Goal: Information Seeking & Learning: Learn about a topic

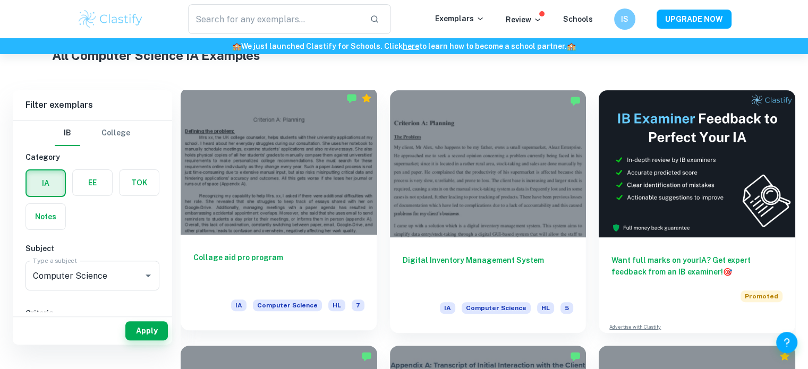
scroll to position [234, 0]
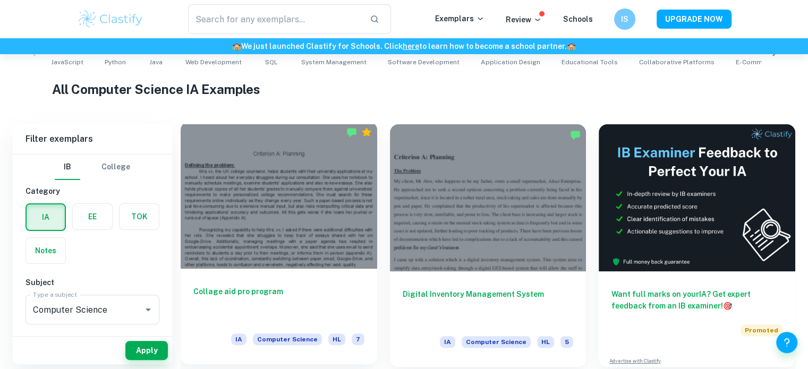
click at [240, 199] on div at bounding box center [279, 195] width 197 height 147
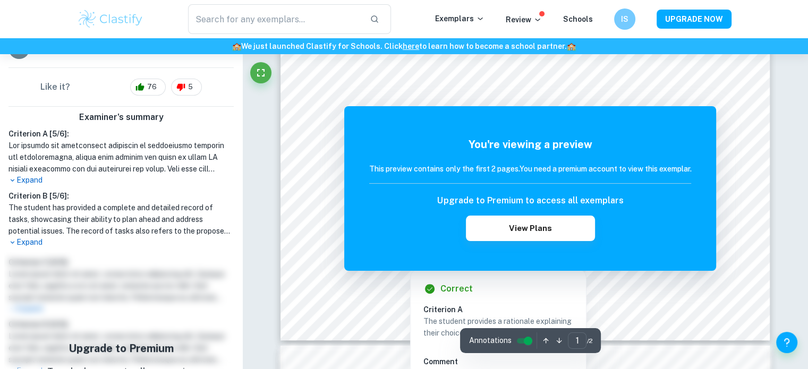
scroll to position [217, 0]
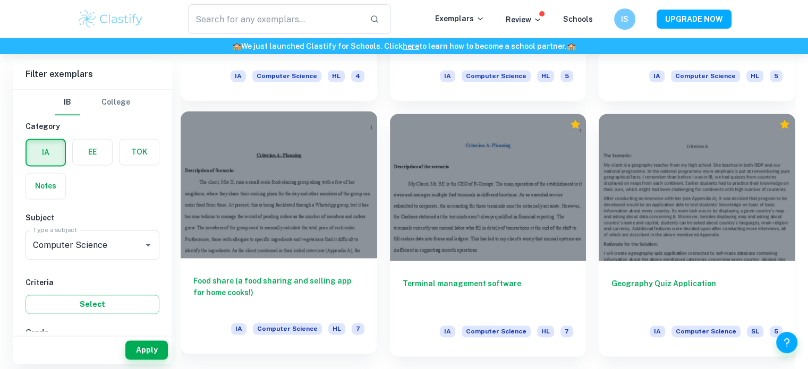
scroll to position [1523, 0]
click at [285, 206] on div at bounding box center [279, 185] width 197 height 147
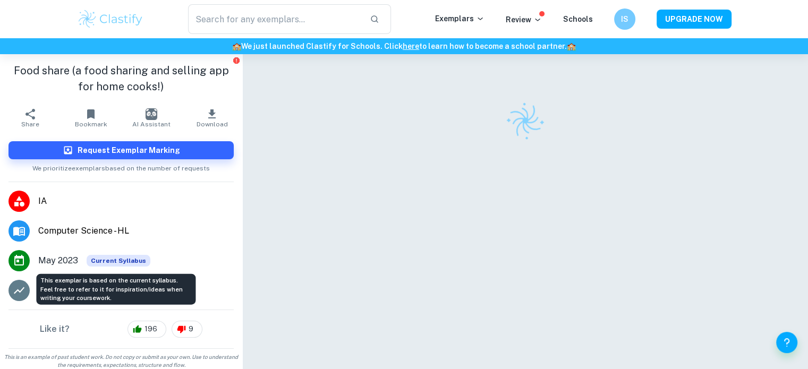
scroll to position [4, 0]
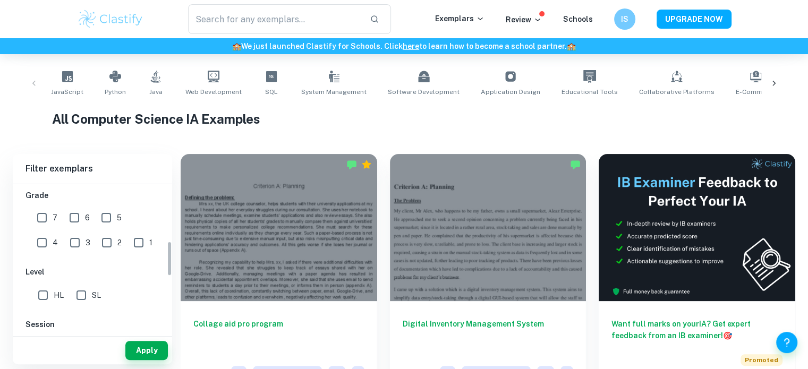
scroll to position [235, 0]
click at [83, 289] on input "SL" at bounding box center [81, 292] width 21 height 21
checkbox input "true"
click at [147, 348] on button "Apply" at bounding box center [146, 350] width 43 height 19
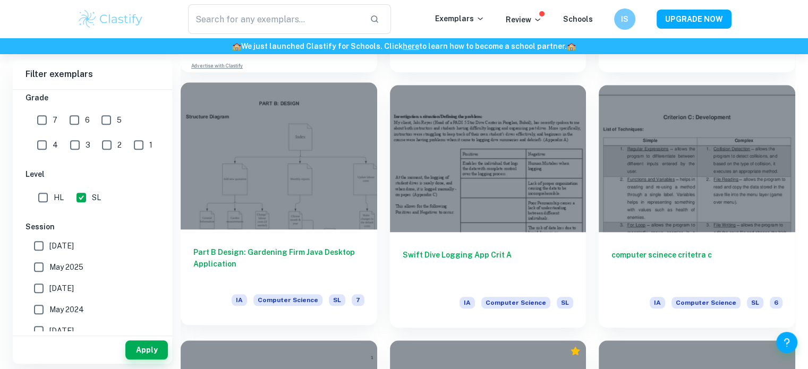
scroll to position [1039, 0]
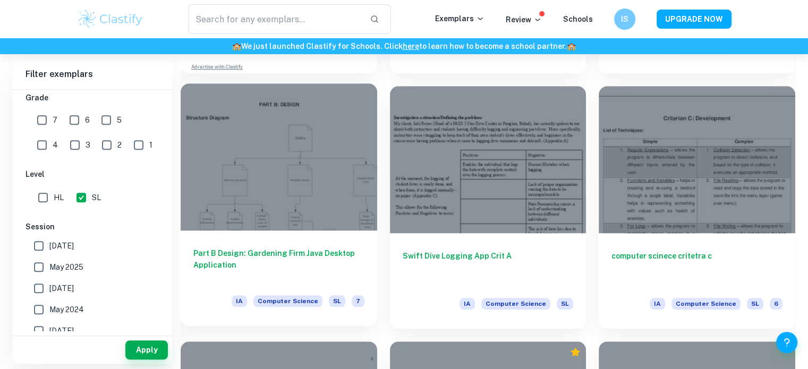
click at [276, 171] on div at bounding box center [279, 156] width 197 height 147
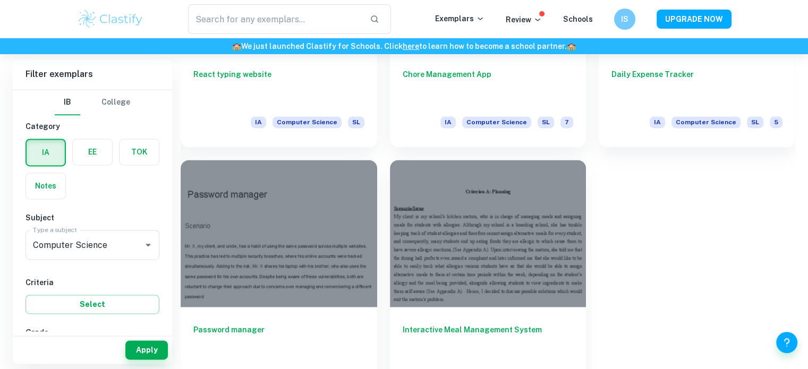
scroll to position [1510, 0]
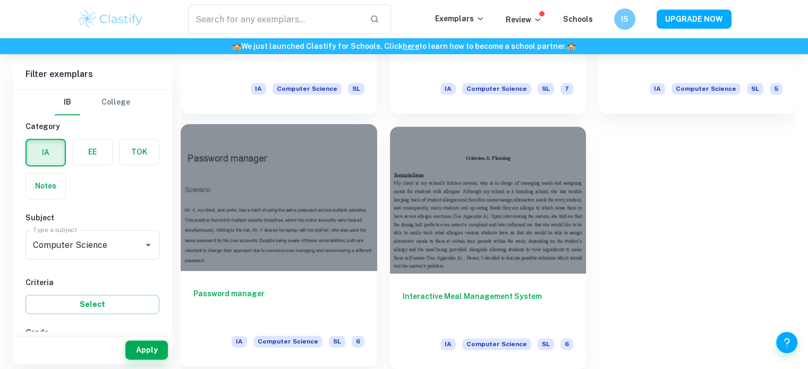
click at [340, 231] on div at bounding box center [279, 197] width 197 height 147
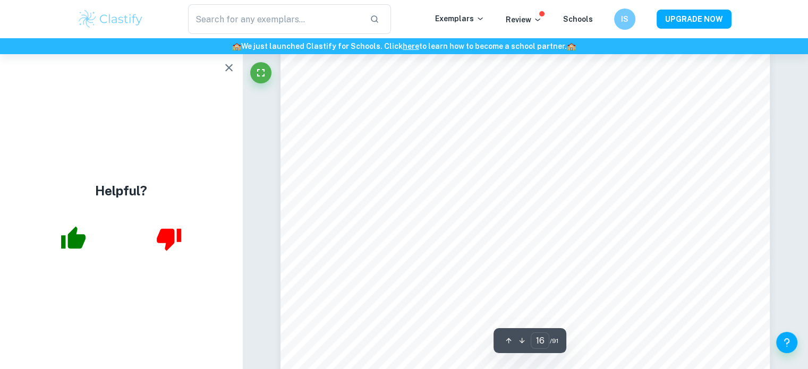
scroll to position [10029, 0]
click at [228, 69] on icon "button" at bounding box center [228, 67] width 7 height 7
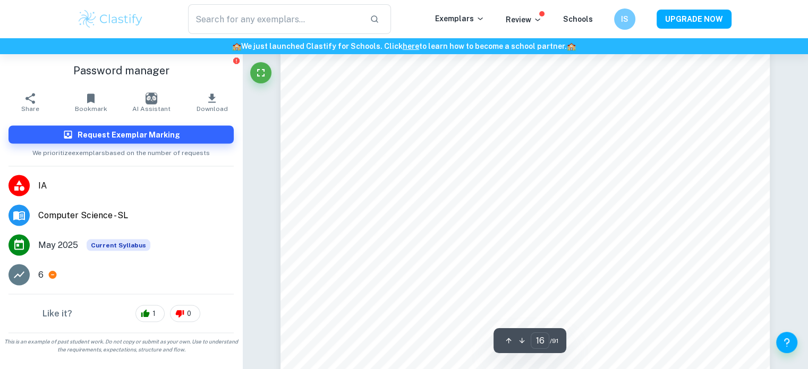
click at [142, 247] on span "Current Syllabus" at bounding box center [119, 245] width 64 height 12
type input "28"
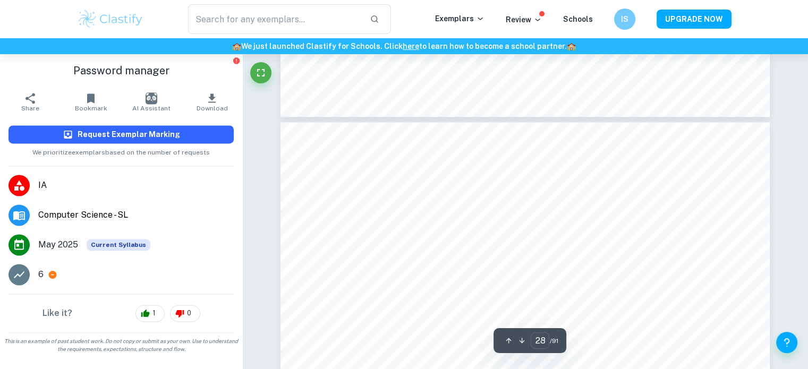
scroll to position [17658, 0]
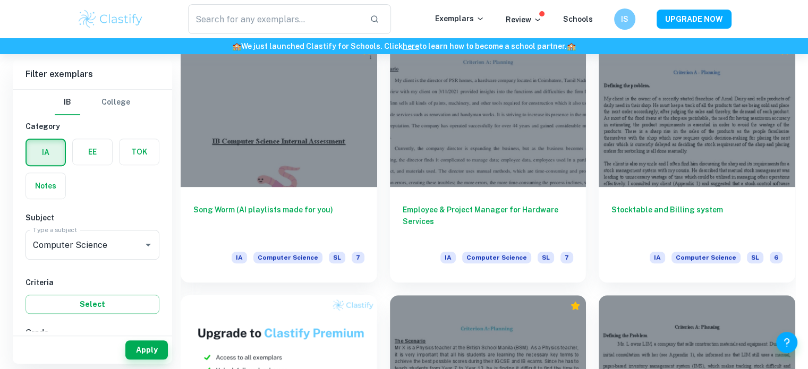
scroll to position [551, 0]
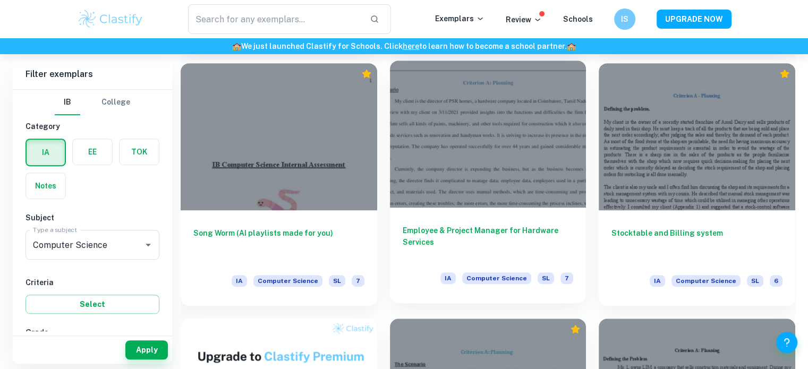
click at [482, 180] on div at bounding box center [488, 134] width 197 height 147
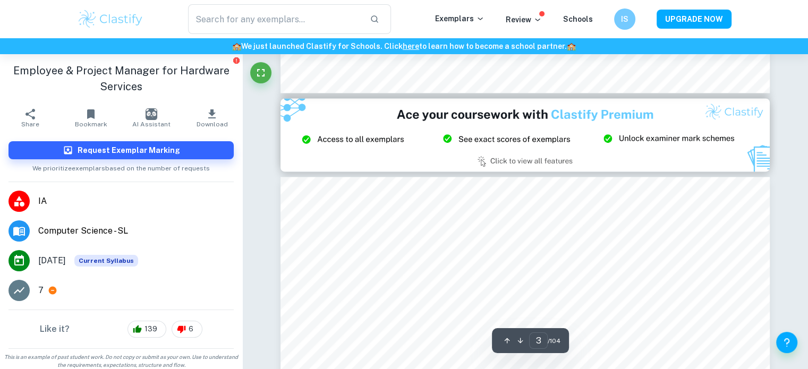
scroll to position [1439, 0]
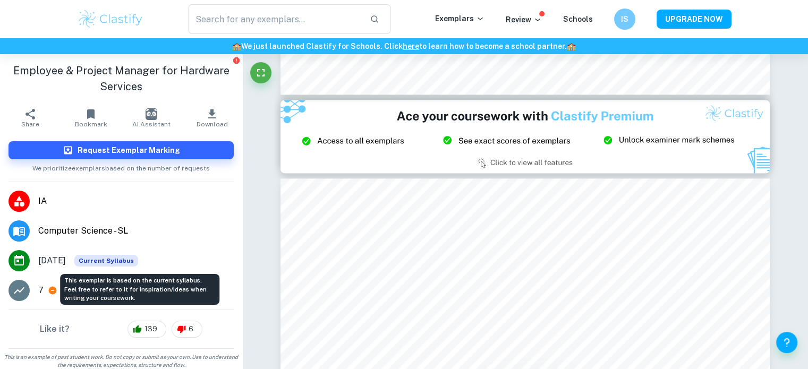
click at [138, 262] on span "Current Syllabus" at bounding box center [106, 261] width 64 height 12
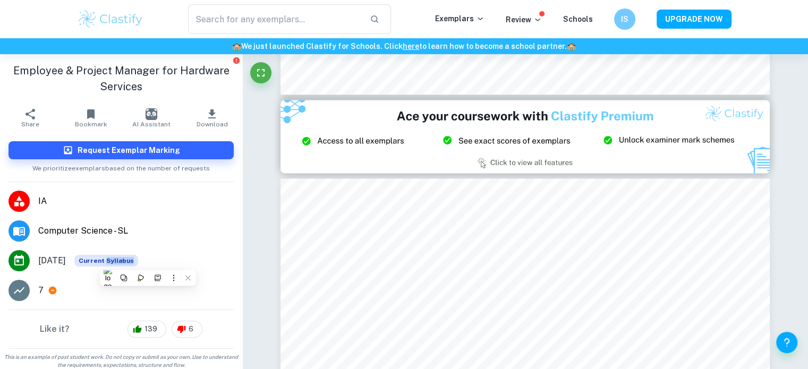
scroll to position [4, 0]
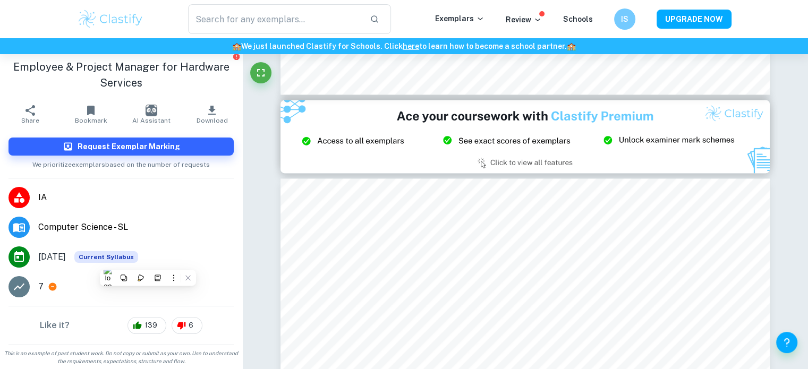
click at [66, 264] on li "[DATE] Current Syllabus" at bounding box center [121, 257] width 242 height 30
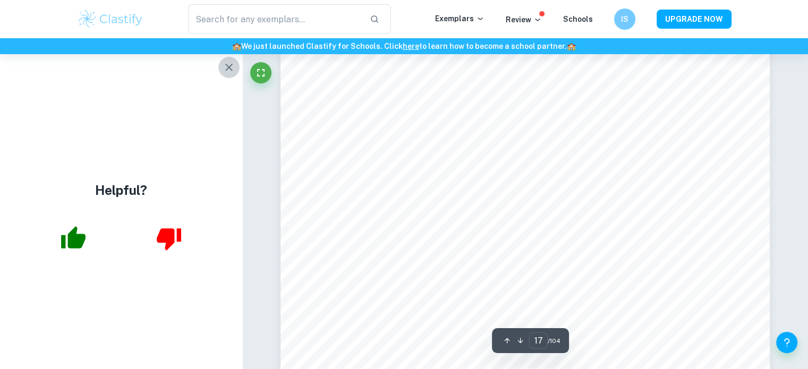
scroll to position [11527, 0]
click at [224, 68] on icon "button" at bounding box center [229, 67] width 13 height 13
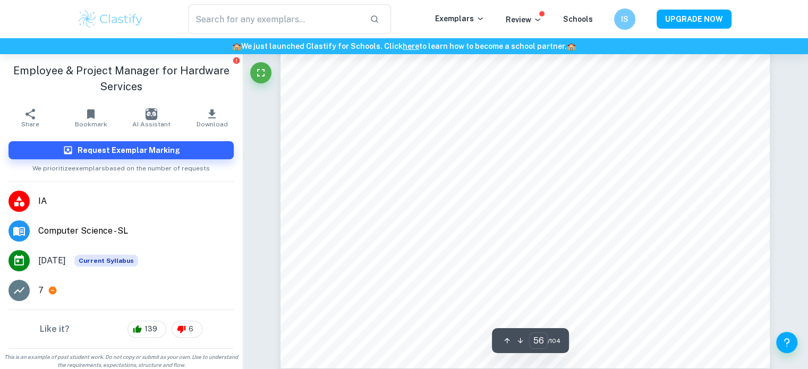
scroll to position [39564, 0]
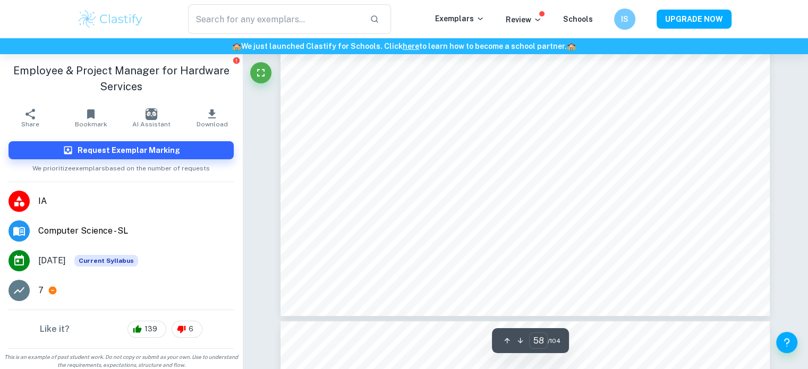
type input "59"
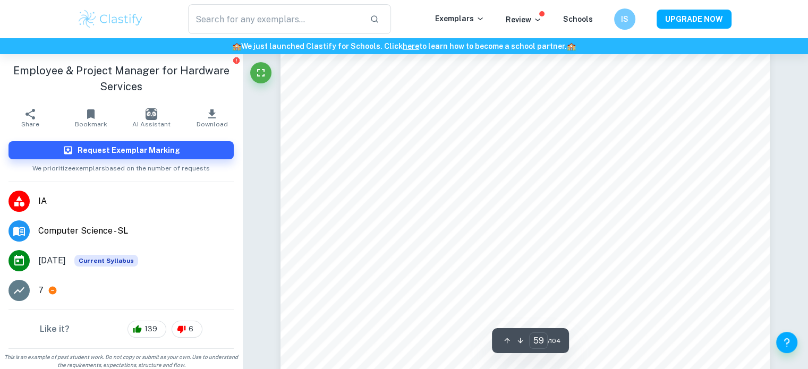
scroll to position [41898, 0]
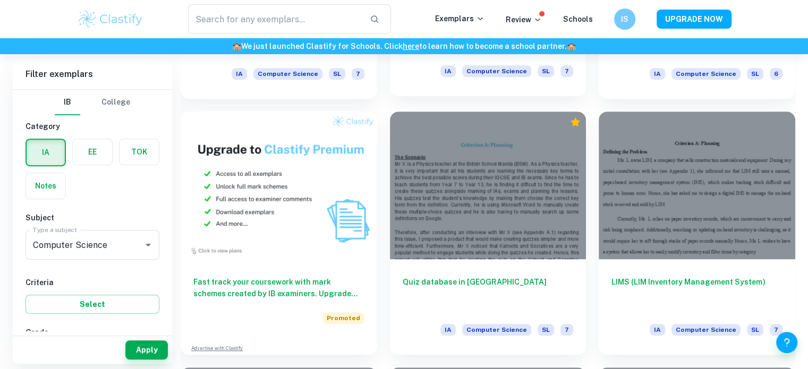
scroll to position [757, 0]
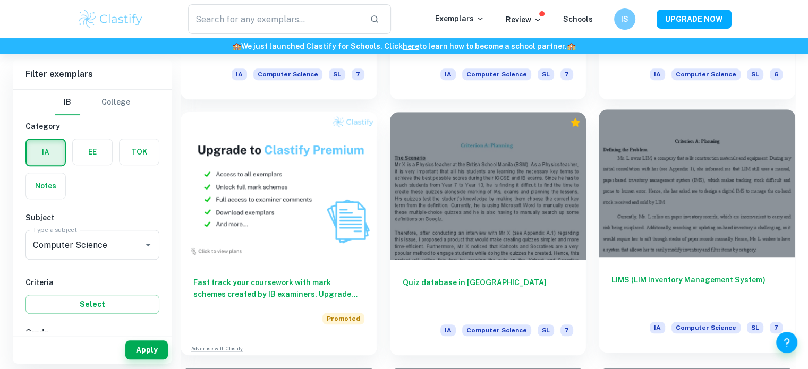
click at [650, 236] on div at bounding box center [697, 182] width 197 height 147
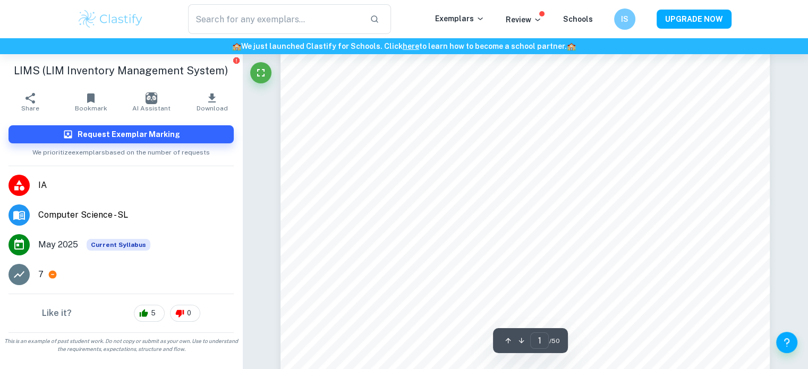
scroll to position [518, 0]
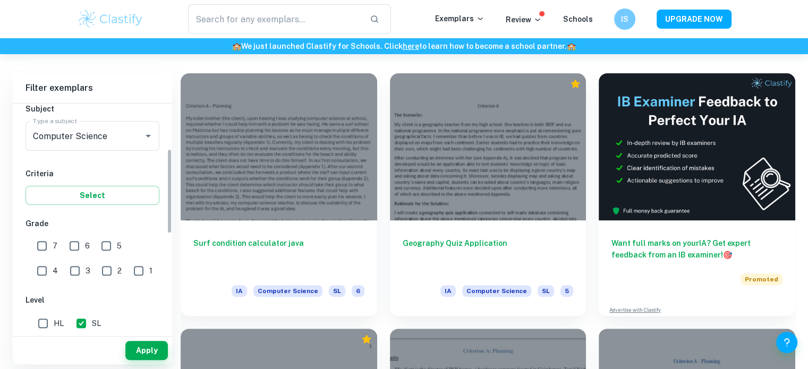
scroll to position [123, 0]
click at [41, 246] on input "7" at bounding box center [41, 245] width 21 height 21
checkbox input "true"
click at [141, 351] on button "Apply" at bounding box center [146, 350] width 43 height 19
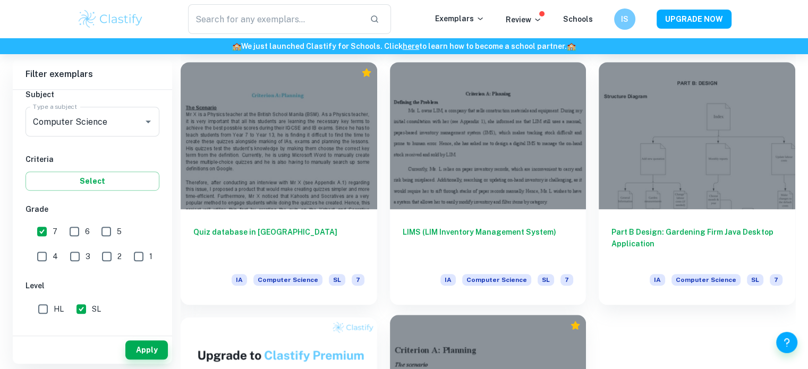
scroll to position [554, 0]
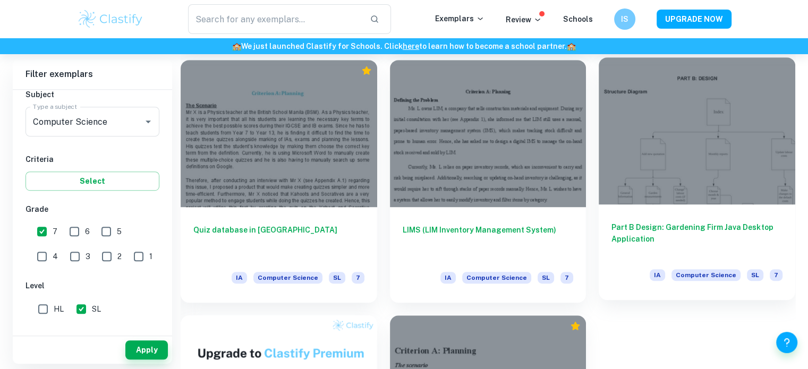
click at [687, 163] on div at bounding box center [697, 130] width 197 height 147
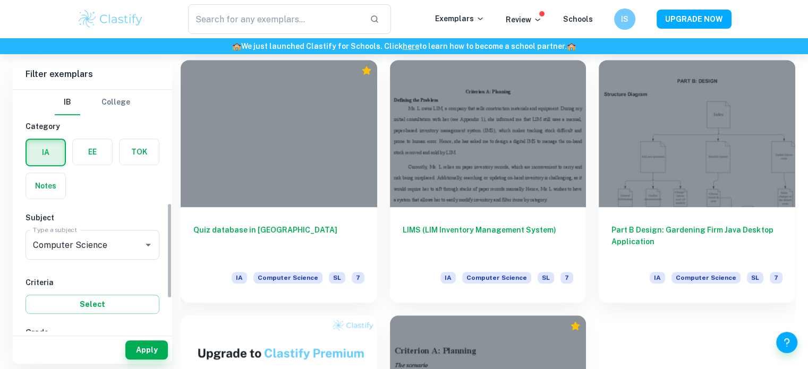
scroll to position [287, 0]
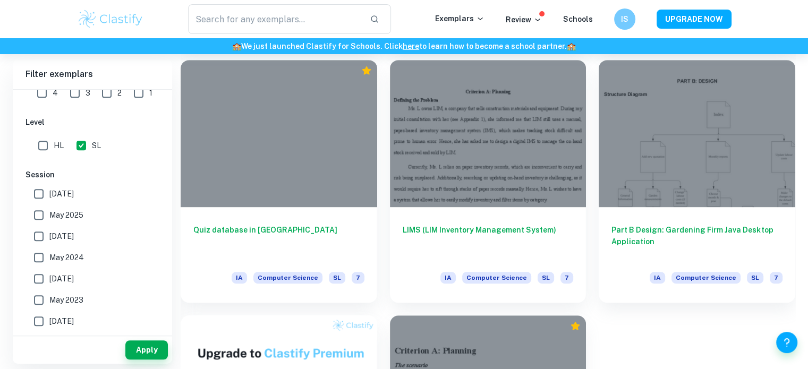
click at [44, 144] on input "HL" at bounding box center [42, 145] width 21 height 21
checkbox input "true"
click at [143, 345] on button "Apply" at bounding box center [146, 350] width 43 height 19
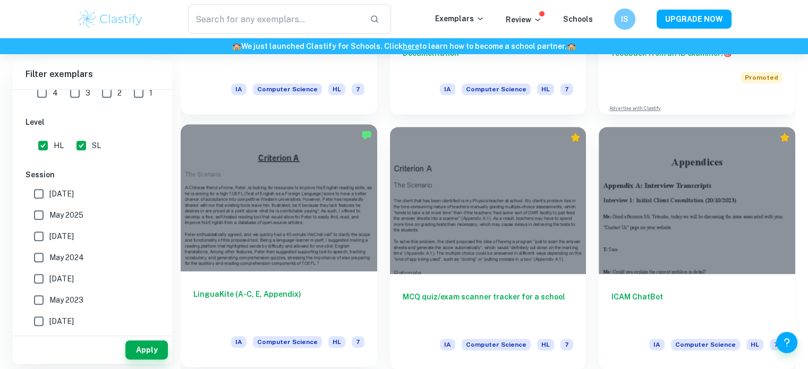
scroll to position [486, 0]
click at [340, 239] on div at bounding box center [279, 198] width 197 height 147
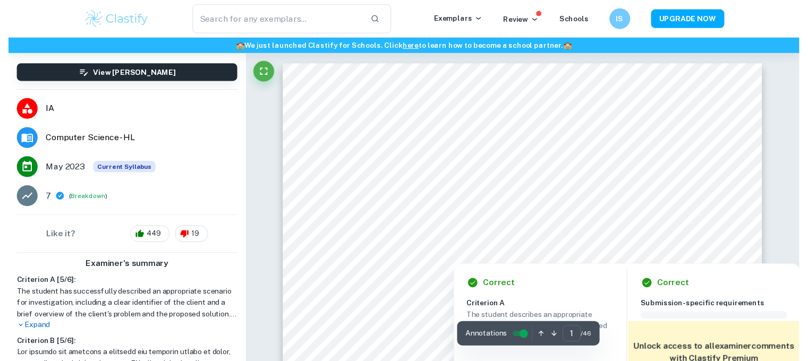
scroll to position [79, 0]
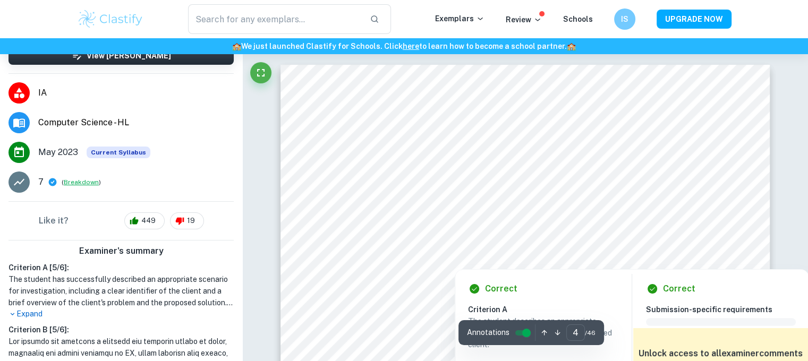
click at [79, 185] on button "Breakdown" at bounding box center [81, 182] width 35 height 10
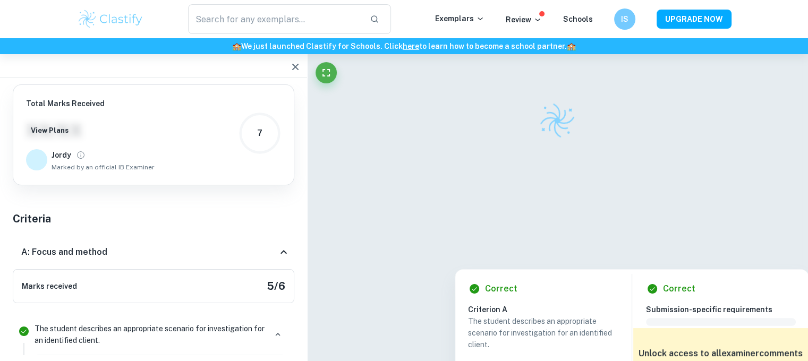
click at [79, 182] on html "We value your privacy We use cookies to enhance your browsing experience, serve…" at bounding box center [404, 180] width 808 height 361
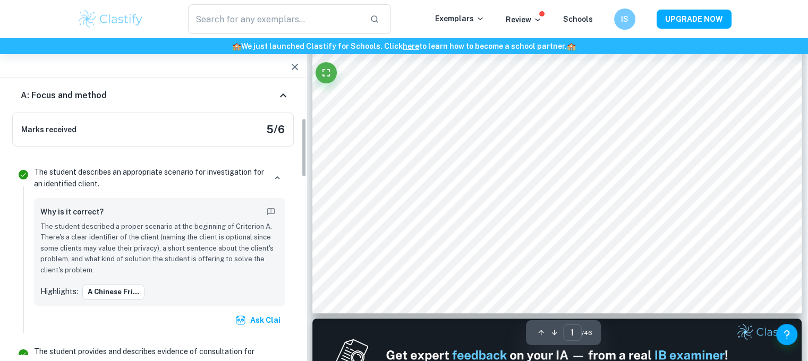
scroll to position [156, 0]
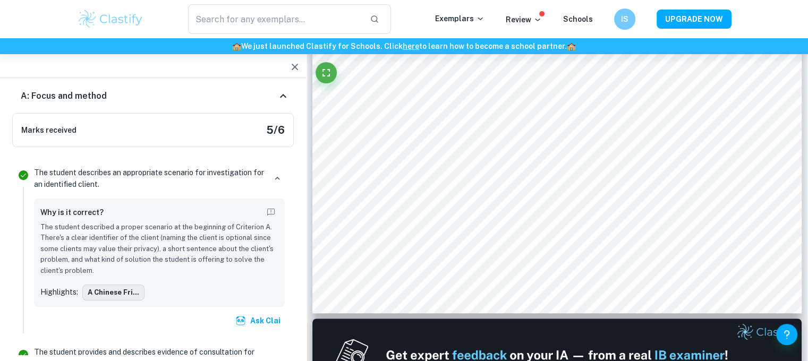
click at [116, 295] on button "A Chinese fri..." at bounding box center [113, 293] width 62 height 16
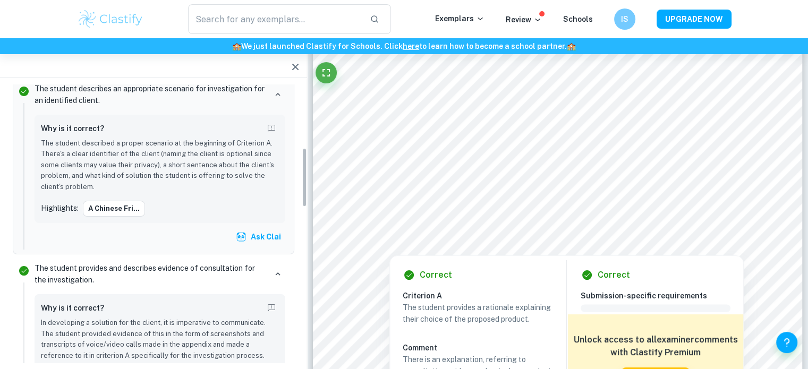
scroll to position [308, 0]
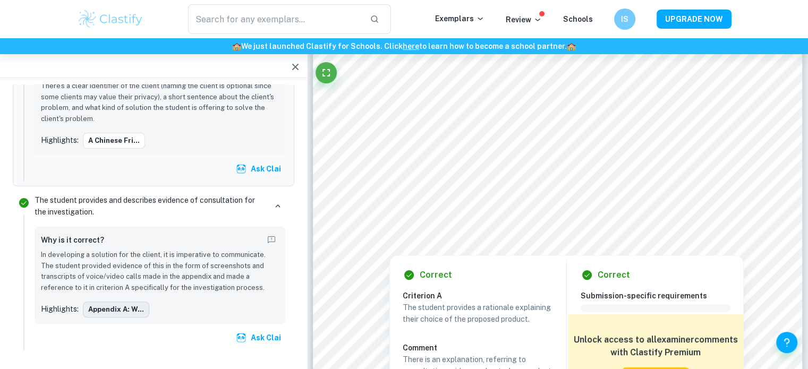
click at [121, 306] on button "Appendix A: W..." at bounding box center [116, 310] width 66 height 16
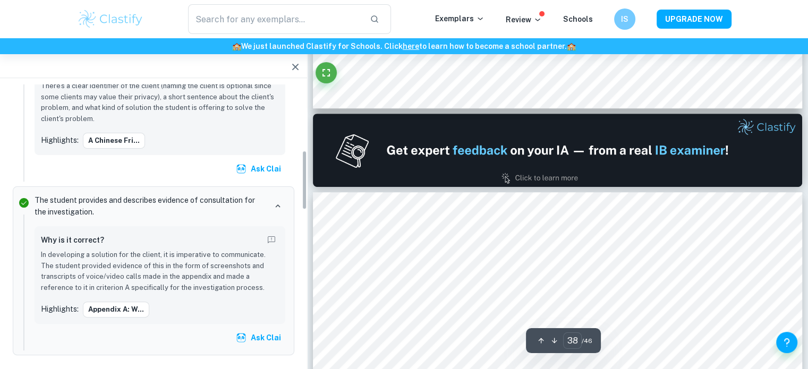
scroll to position [24827, 0]
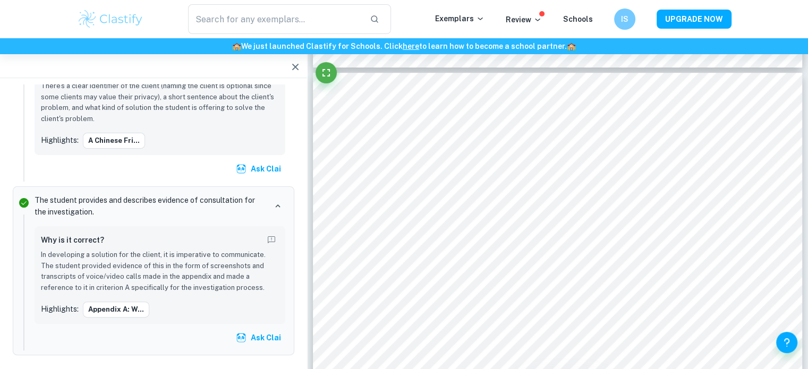
click at [131, 272] on p "In developing a solution for the client, it is imperative to communicate. The s…" at bounding box center [160, 272] width 238 height 44
click at [172, 197] on p "The student provides and describes evidence of consultation for the investigati…" at bounding box center [151, 206] width 232 height 23
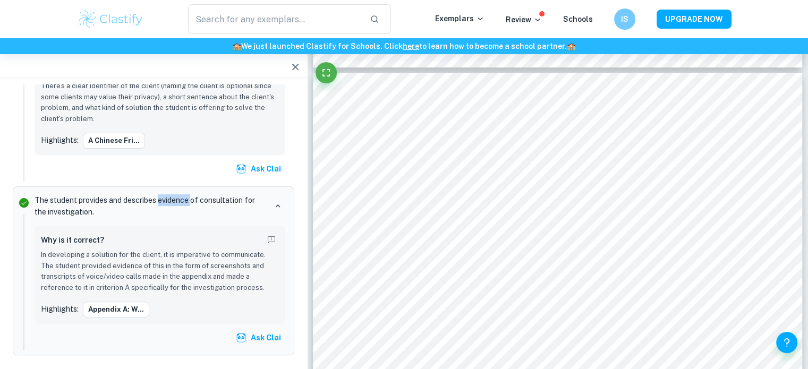
click at [172, 197] on p "The student provides and describes evidence of consultation for the investigati…" at bounding box center [151, 206] width 232 height 23
click at [142, 270] on p "In developing a solution for the client, it is imperative to communicate. The s…" at bounding box center [160, 272] width 238 height 44
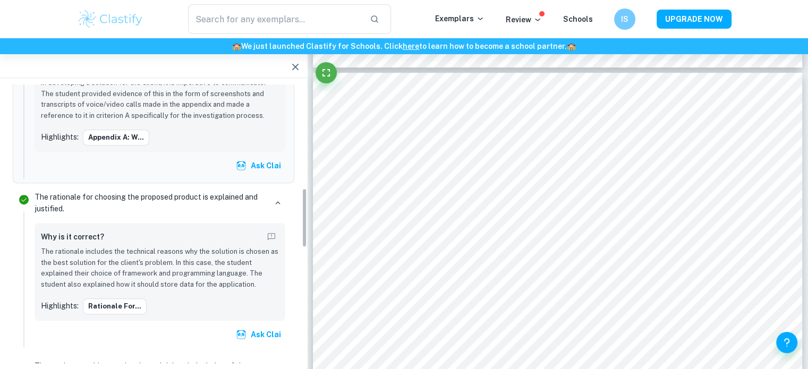
scroll to position [514, 0]
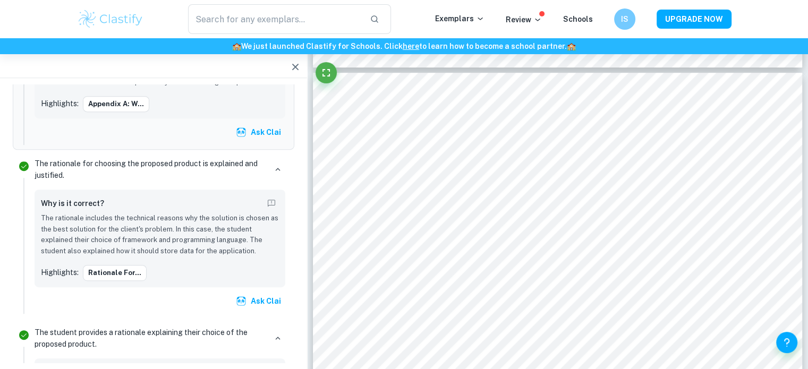
click at [88, 163] on p "The rationale for choosing the proposed product is explained and justified." at bounding box center [151, 169] width 232 height 23
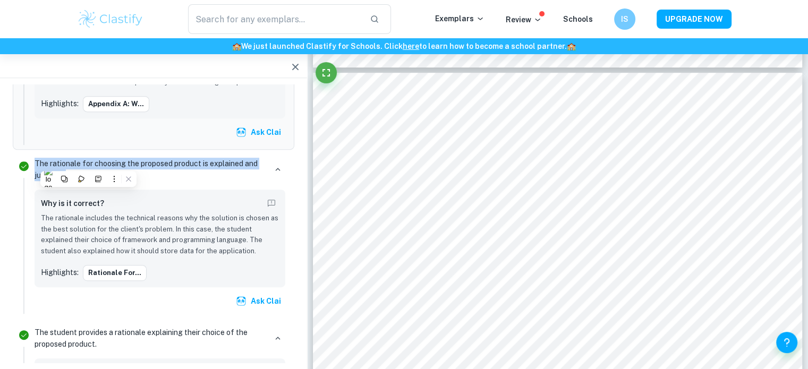
click at [66, 160] on p "The rationale for choosing the proposed product is explained and justified." at bounding box center [151, 169] width 232 height 23
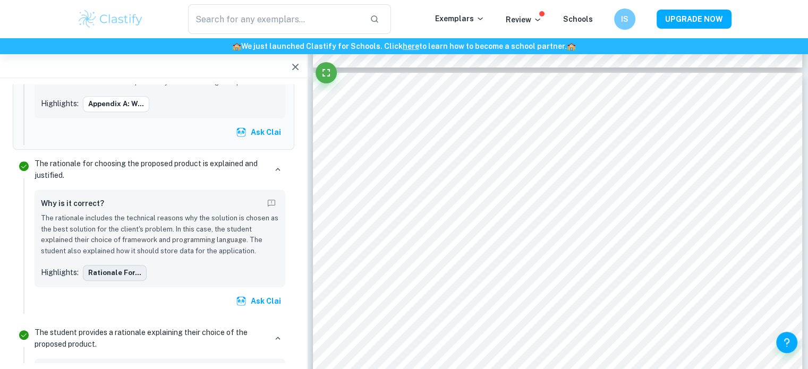
click at [119, 270] on button "Rationale for..." at bounding box center [115, 273] width 64 height 16
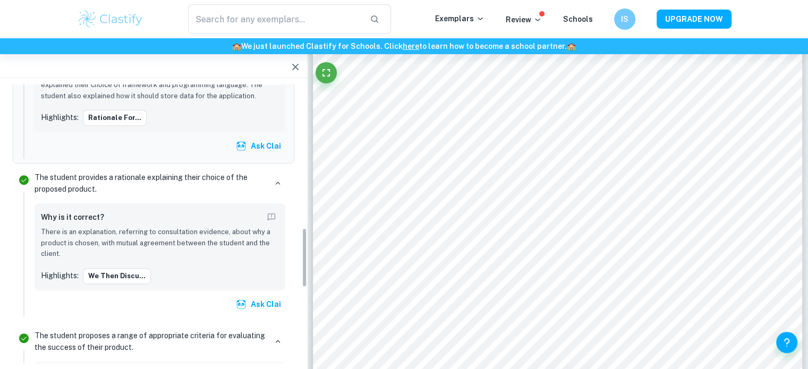
scroll to position [670, 0]
click at [108, 272] on button "We then discu..." at bounding box center [117, 276] width 68 height 16
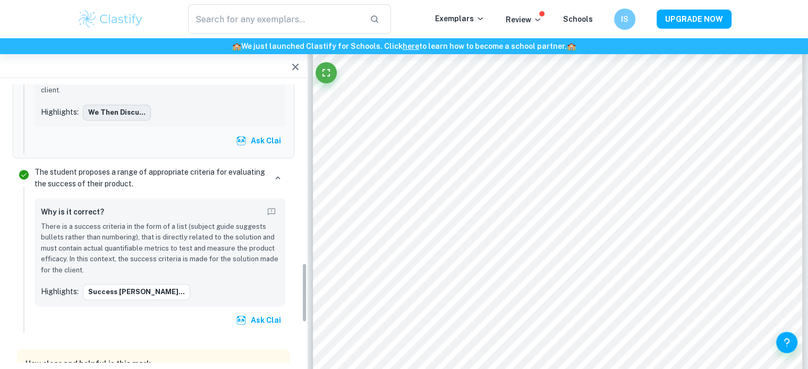
scroll to position [833, 0]
click at [117, 290] on button "Success [PERSON_NAME]..." at bounding box center [136, 292] width 107 height 16
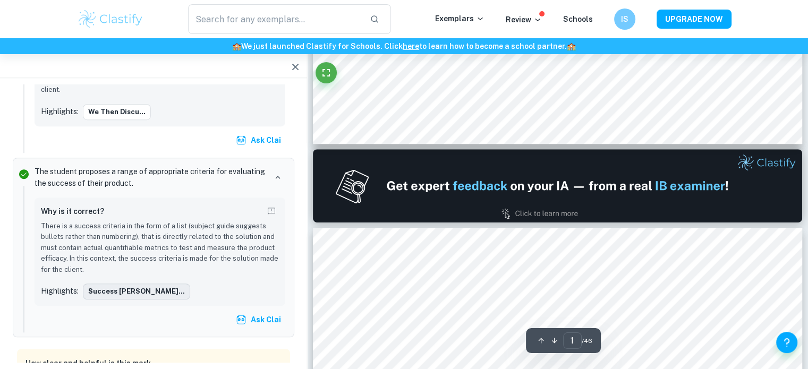
type input "2"
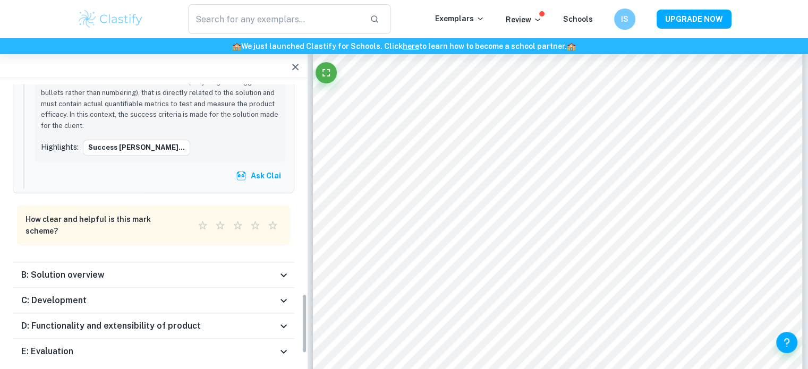
scroll to position [969, 0]
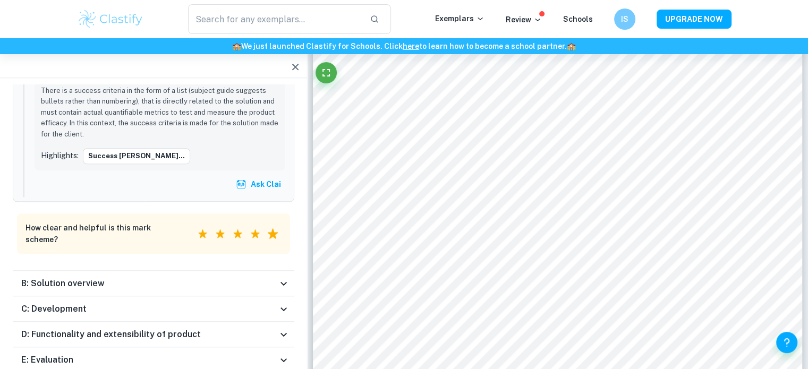
click at [266, 230] on label "5 Stars" at bounding box center [273, 234] width 18 height 18
click at [194, 225] on input "5 Stars" at bounding box center [193, 225] width 1 height 1
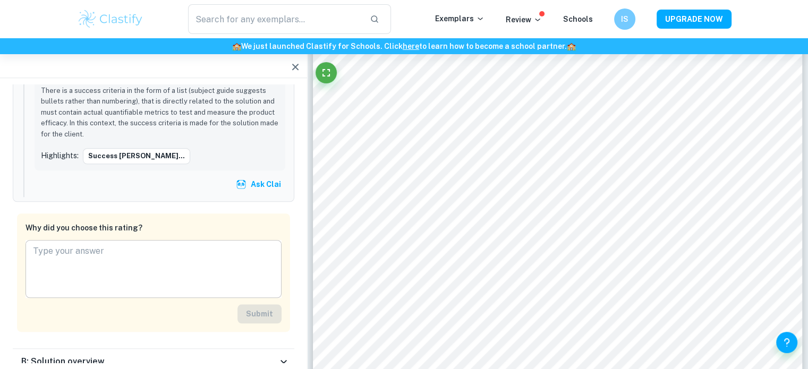
click at [235, 264] on textarea at bounding box center [153, 269] width 241 height 49
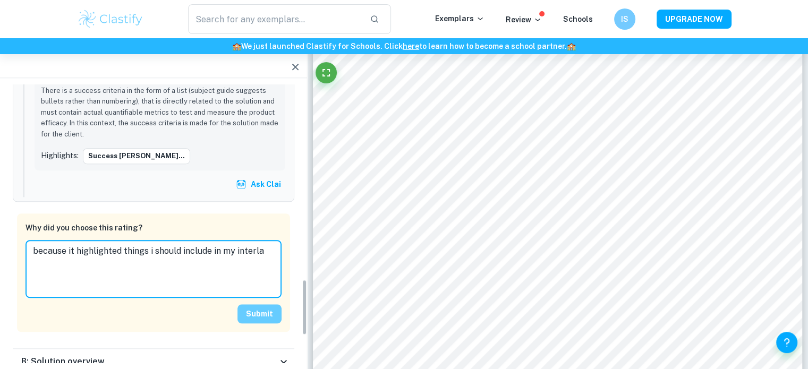
type textarea "because it highlighted things i should include in my interla"
click at [263, 313] on button "Submit" at bounding box center [260, 314] width 44 height 19
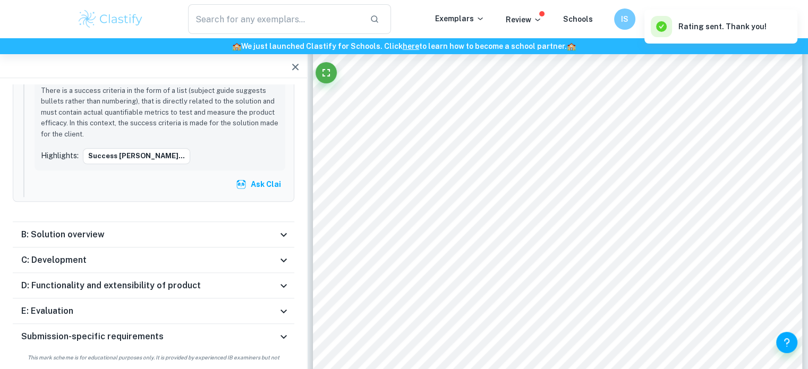
click at [238, 231] on div "B: Solution overview" at bounding box center [149, 235] width 256 height 13
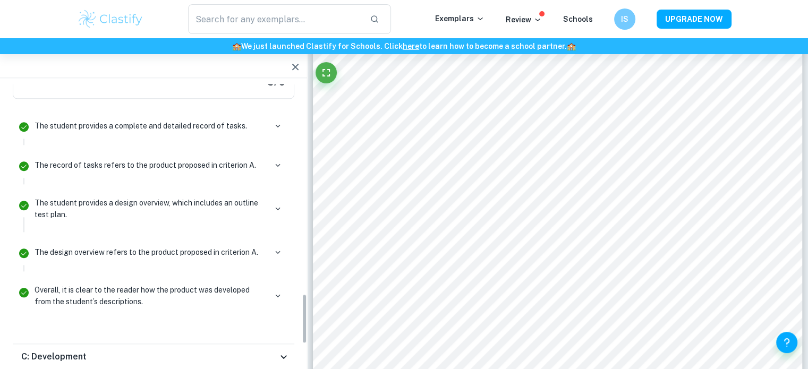
click at [215, 220] on div "The student provides a design overview, which includes an outline test plan." at bounding box center [159, 213] width 259 height 38
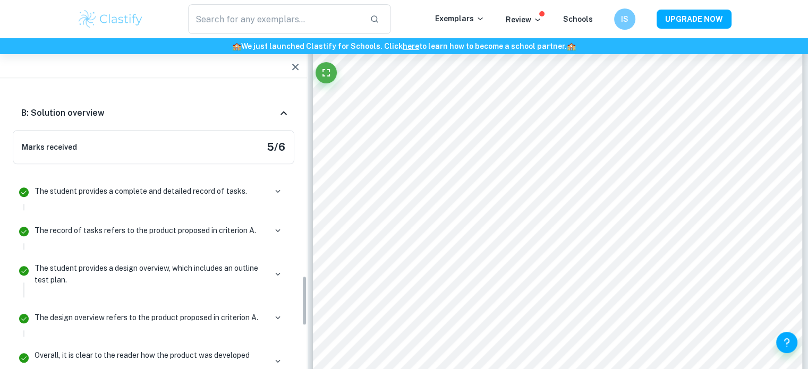
scroll to position [1231, 0]
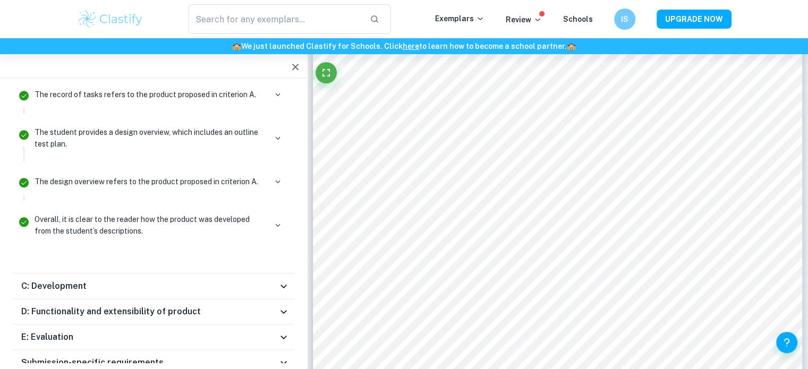
click at [209, 280] on div "C: Development" at bounding box center [149, 286] width 256 height 13
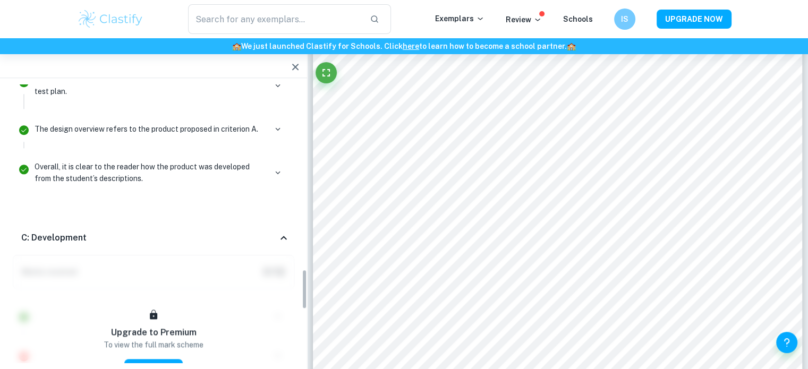
click at [247, 232] on div "C: Development" at bounding box center [149, 238] width 256 height 13
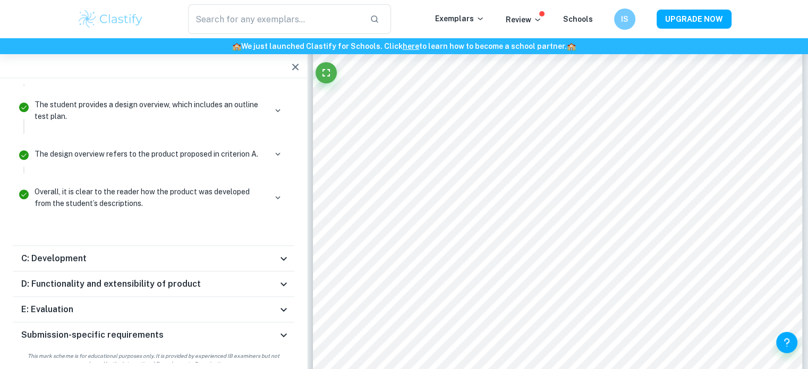
click at [211, 305] on div "E: Evaluation" at bounding box center [149, 309] width 256 height 13
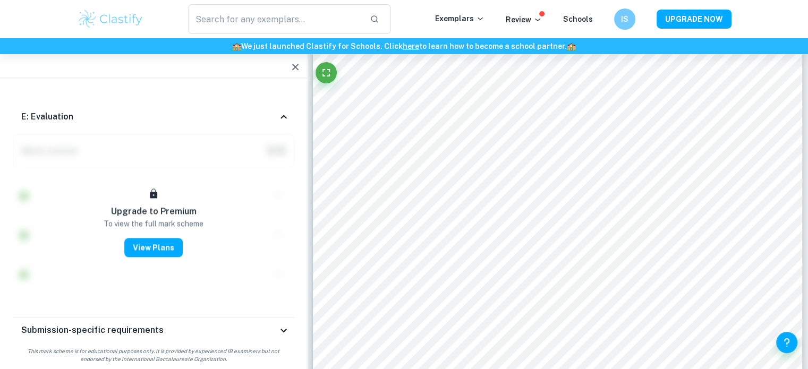
click at [250, 328] on div "Submission-specific requirements" at bounding box center [149, 330] width 256 height 13
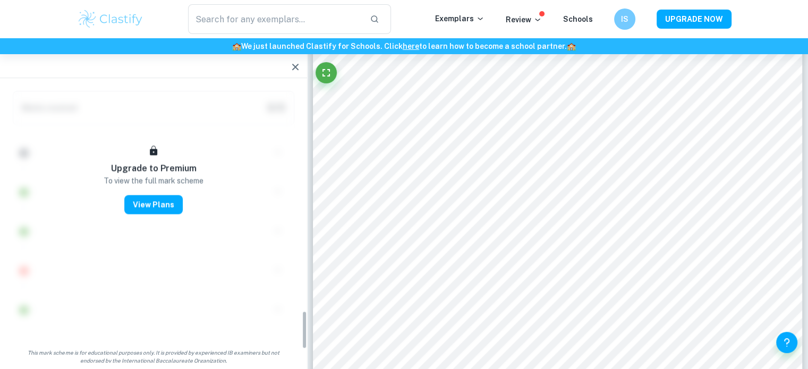
scroll to position [1627, 0]
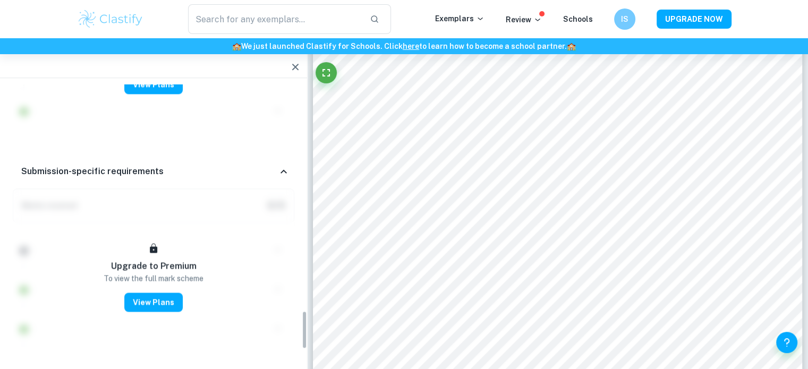
click at [284, 189] on div "Upgrade to Premium To view the full mark scheme View Plans" at bounding box center [154, 312] width 282 height 246
click at [284, 172] on icon at bounding box center [283, 171] width 13 height 13
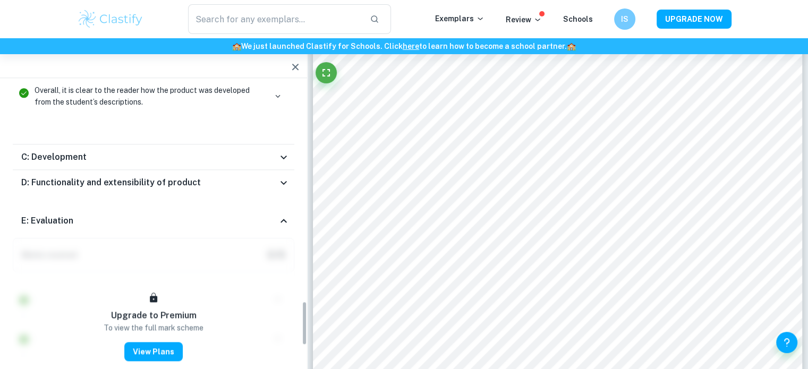
scroll to position [1353, 0]
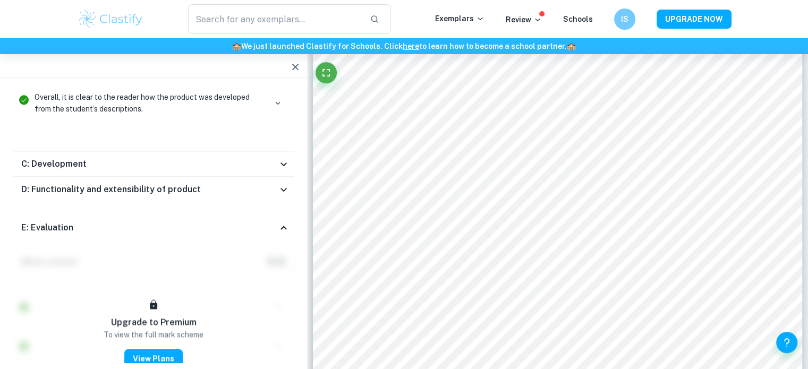
click at [284, 214] on div "E: Evaluation" at bounding box center [154, 228] width 282 height 34
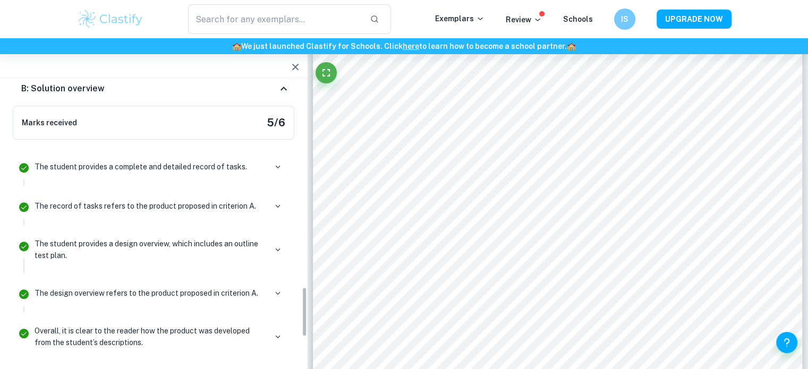
scroll to position [1129, 0]
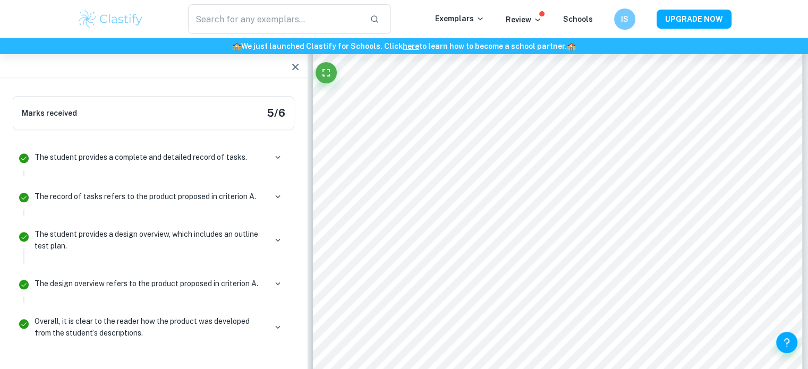
click at [70, 230] on p "The student provides a design overview, which includes an outline test plan." at bounding box center [151, 240] width 232 height 23
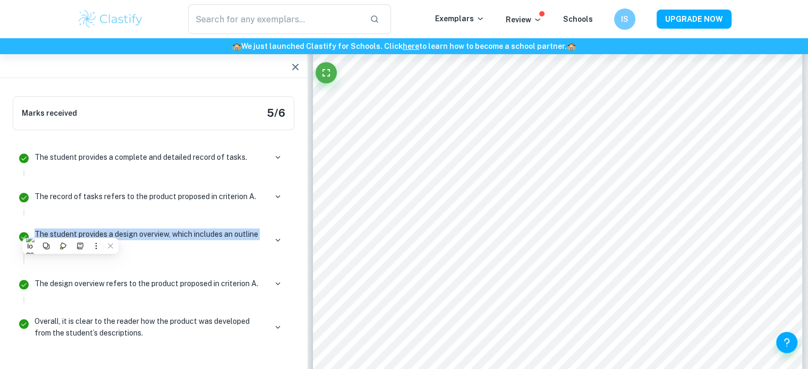
click at [115, 230] on p "The student provides a design overview, which includes an outline test plan." at bounding box center [151, 240] width 232 height 23
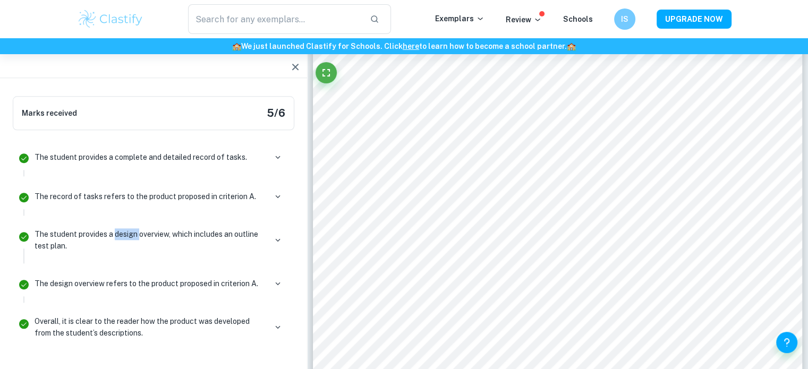
click at [115, 230] on p "The student provides a design overview, which includes an outline test plan." at bounding box center [151, 240] width 232 height 23
click at [115, 235] on p "The student provides a design overview, which includes an outline test plan." at bounding box center [151, 240] width 232 height 23
click at [127, 283] on p "The design overview refers to the product proposed in criterion A." at bounding box center [147, 284] width 224 height 12
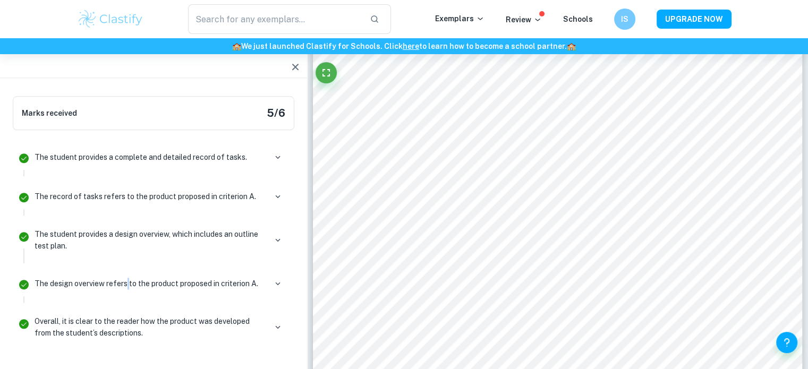
click at [127, 283] on p "The design overview refers to the product proposed in criterion A." at bounding box center [147, 284] width 224 height 12
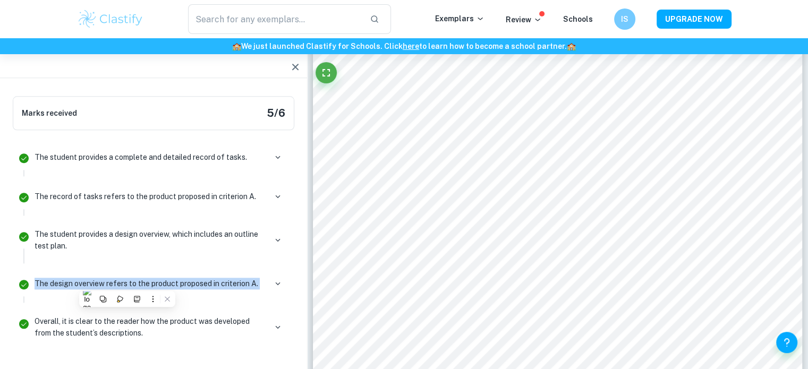
click at [130, 285] on p "The design overview refers to the product proposed in criterion A." at bounding box center [147, 284] width 224 height 12
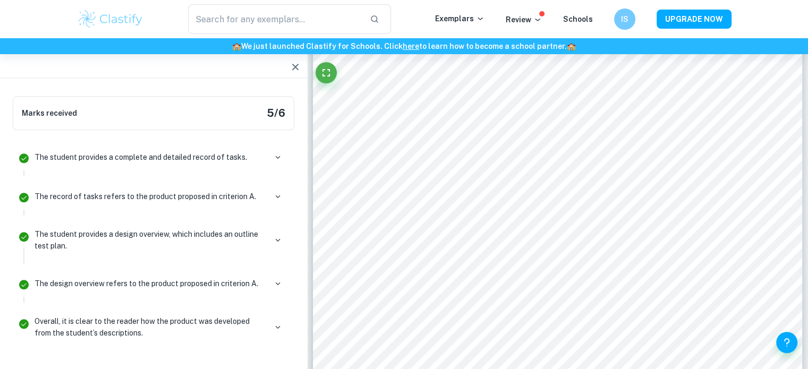
click at [91, 316] on p "Overall, it is clear to the reader how the product was developed from the stude…" at bounding box center [151, 327] width 232 height 23
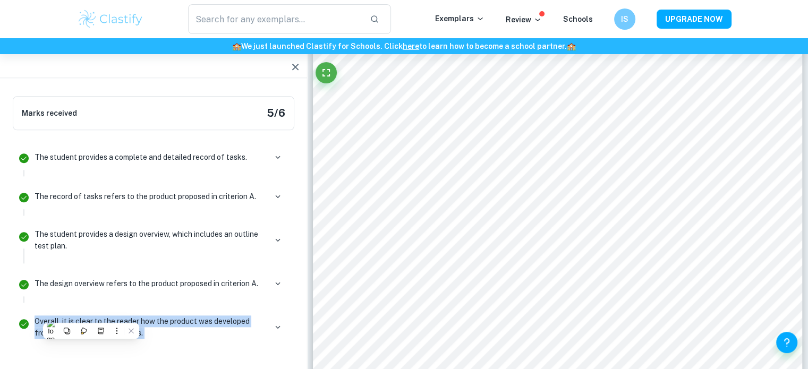
click at [92, 316] on p "Overall, it is clear to the reader how the product was developed from the stude…" at bounding box center [151, 327] width 232 height 23
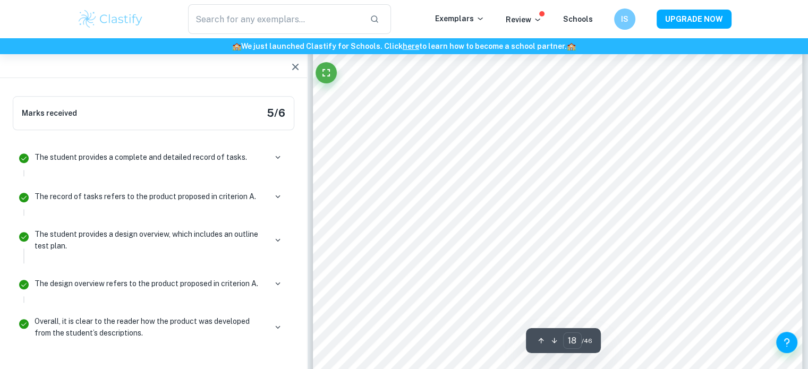
scroll to position [12346, 0]
type input "20"
click at [298, 71] on icon "button" at bounding box center [295, 67] width 13 height 13
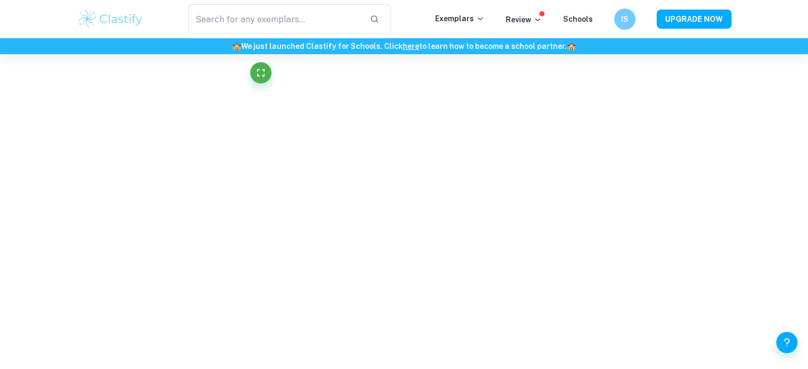
scroll to position [1026, 0]
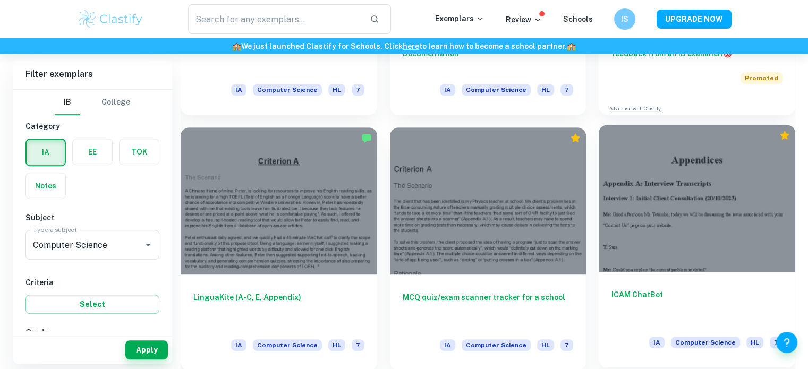
scroll to position [798, 0]
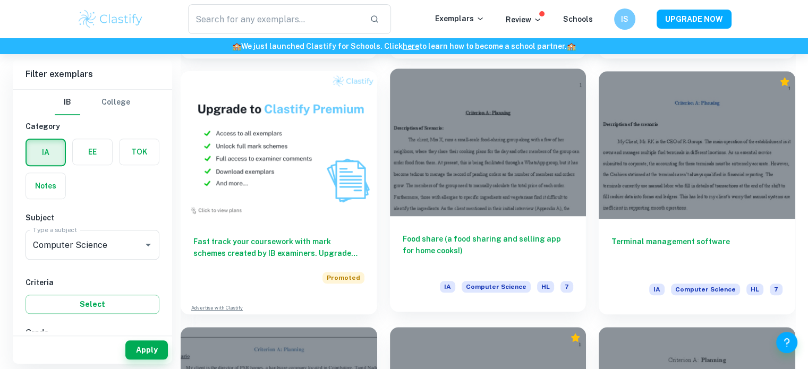
click at [521, 187] on div at bounding box center [488, 142] width 197 height 147
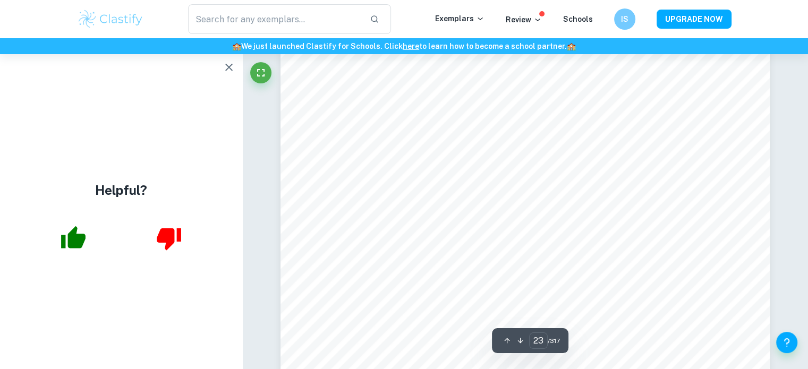
scroll to position [14574, 0]
click at [227, 64] on icon "button" at bounding box center [229, 67] width 13 height 13
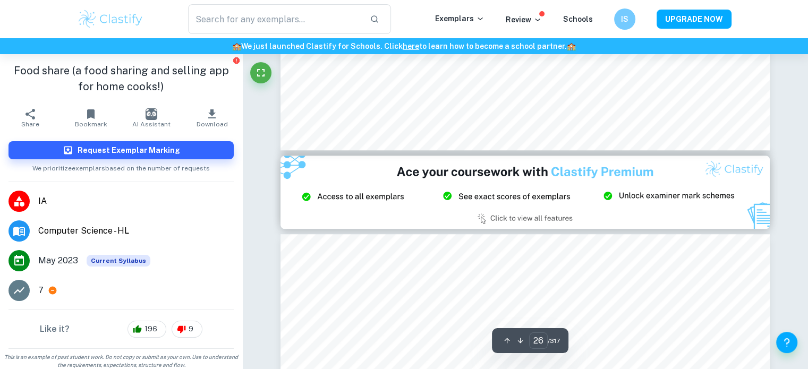
type input "27"
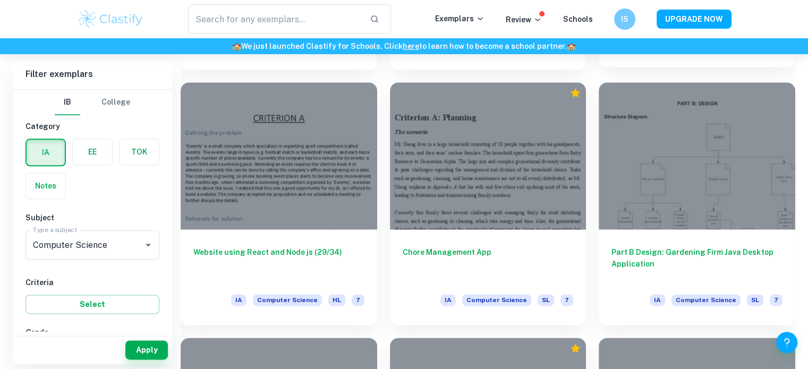
scroll to position [1299, 0]
click at [324, 192] on div at bounding box center [279, 155] width 197 height 147
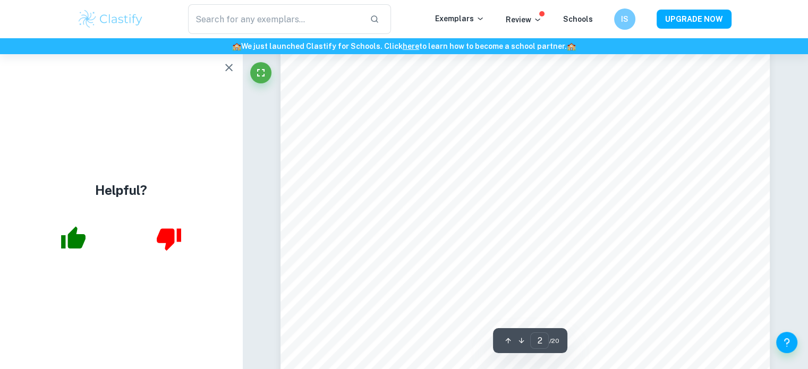
scroll to position [1156, 0]
click at [232, 64] on icon "button" at bounding box center [228, 67] width 7 height 7
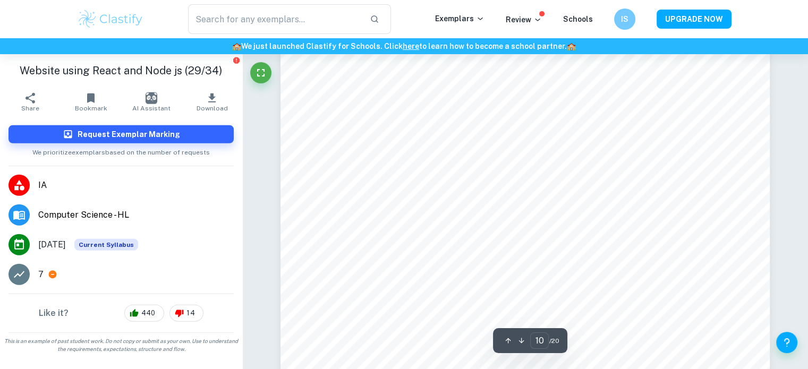
scroll to position [6702, 0]
type input "8"
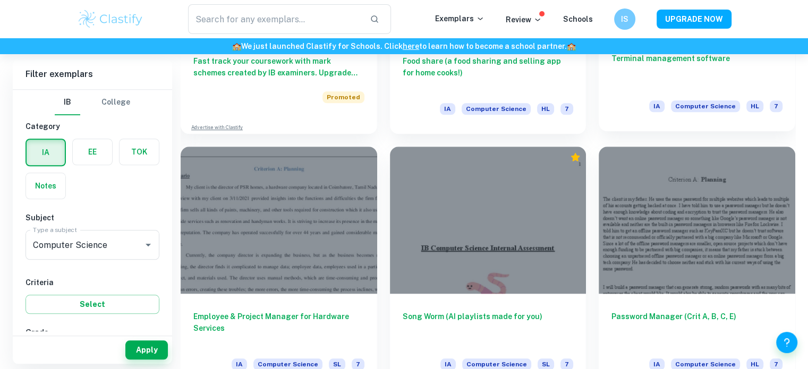
scroll to position [980, 0]
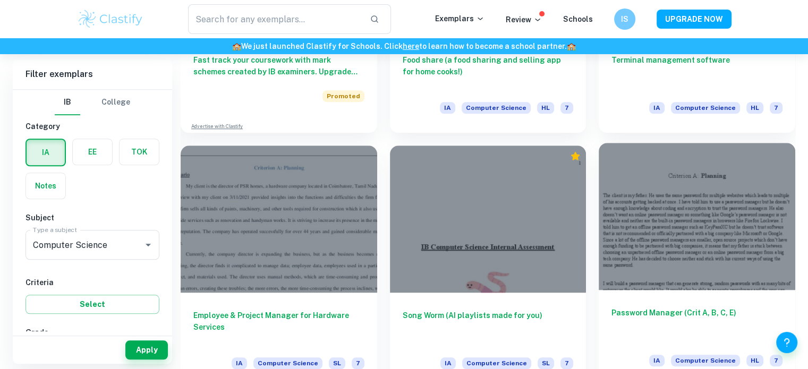
click at [658, 208] on div at bounding box center [697, 216] width 197 height 147
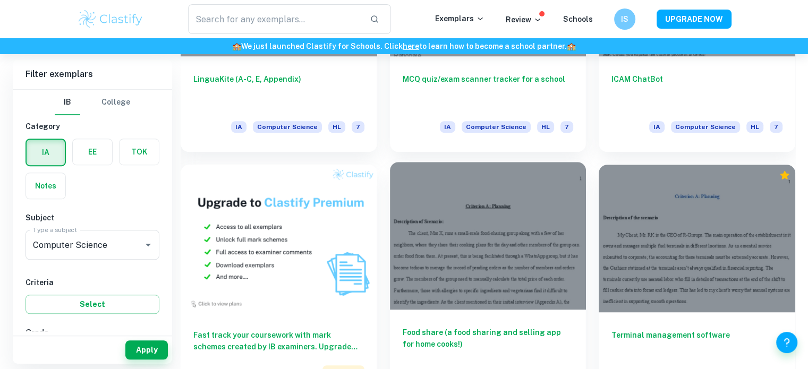
scroll to position [705, 0]
click at [533, 269] on div at bounding box center [488, 235] width 197 height 147
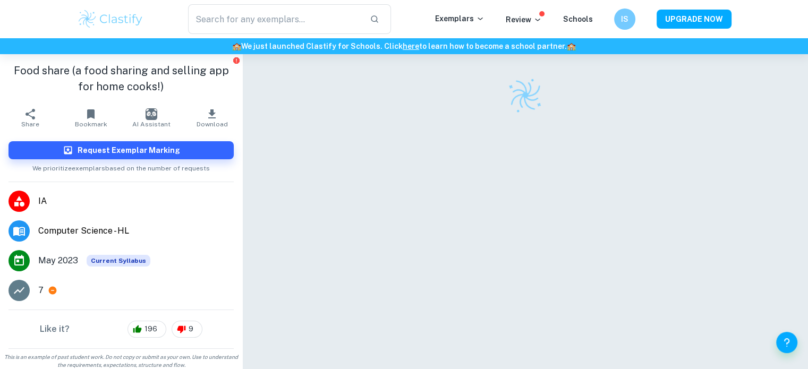
scroll to position [29, 0]
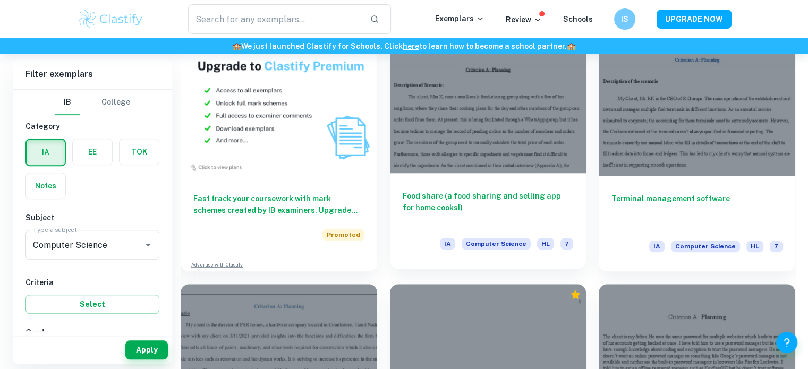
scroll to position [841, 0]
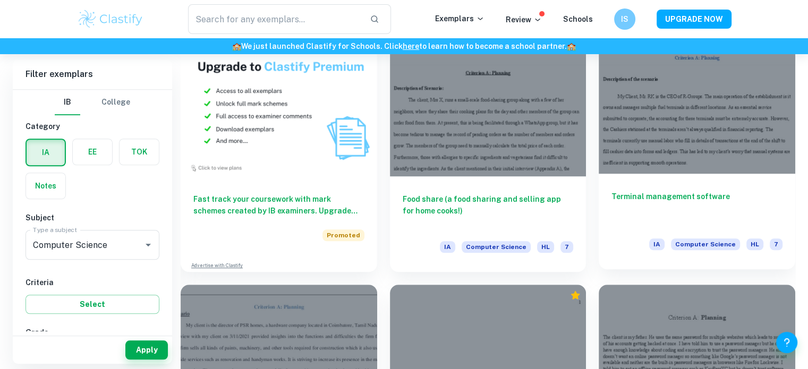
click at [665, 159] on div at bounding box center [697, 99] width 197 height 147
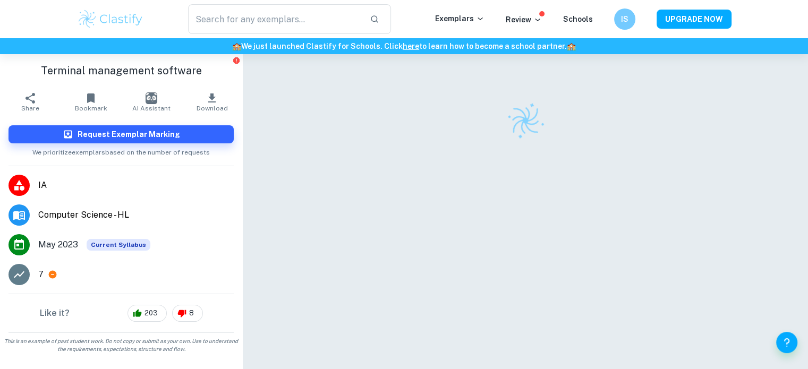
scroll to position [17, 0]
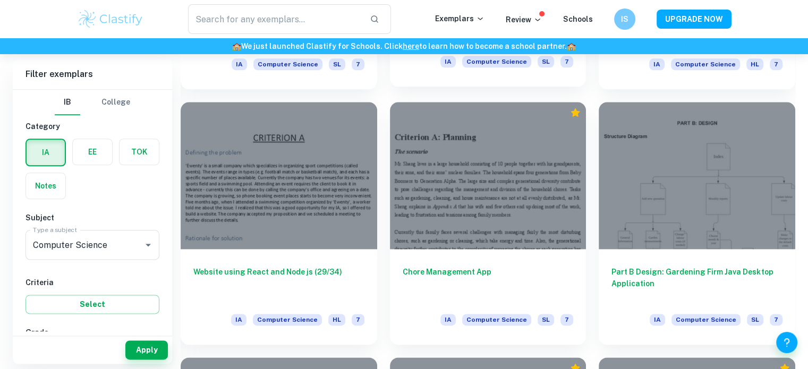
scroll to position [1280, 0]
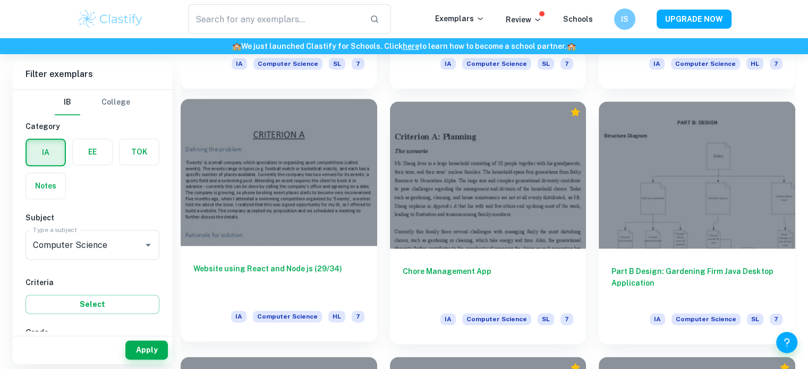
click at [345, 213] on div at bounding box center [279, 172] width 197 height 147
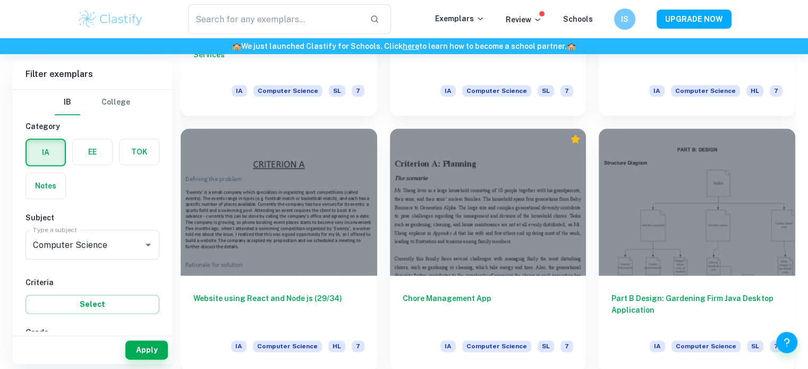
scroll to position [1254, 0]
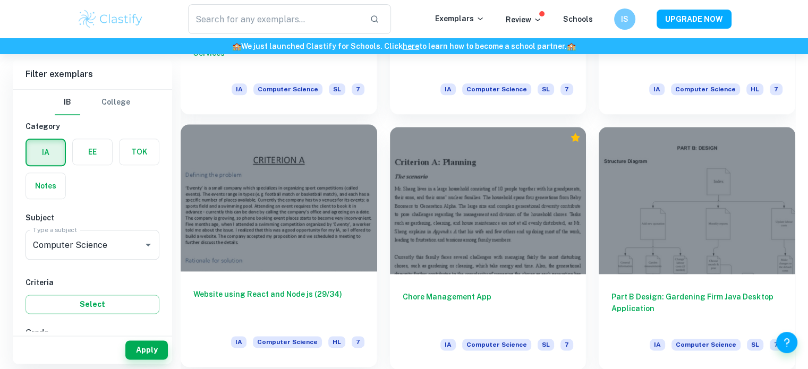
click at [350, 227] on div at bounding box center [279, 197] width 197 height 147
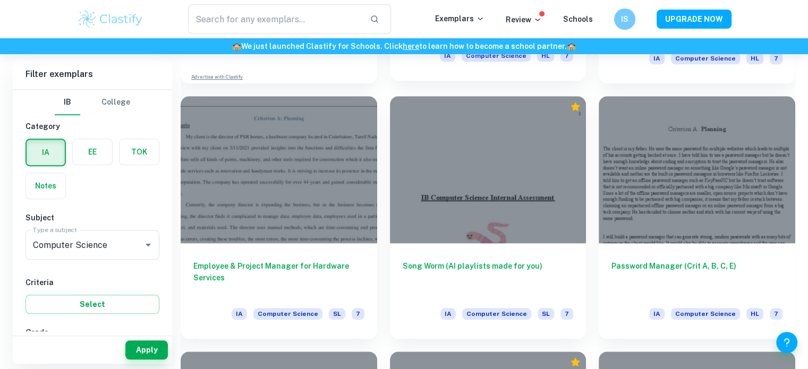
scroll to position [1053, 0]
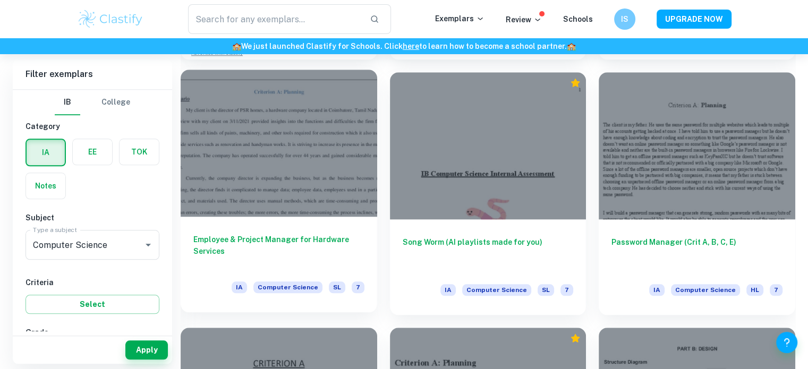
click at [322, 131] on div at bounding box center [279, 143] width 197 height 147
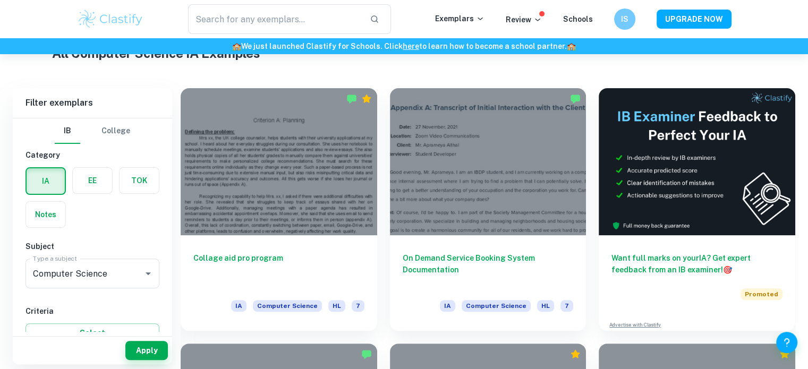
scroll to position [261, 0]
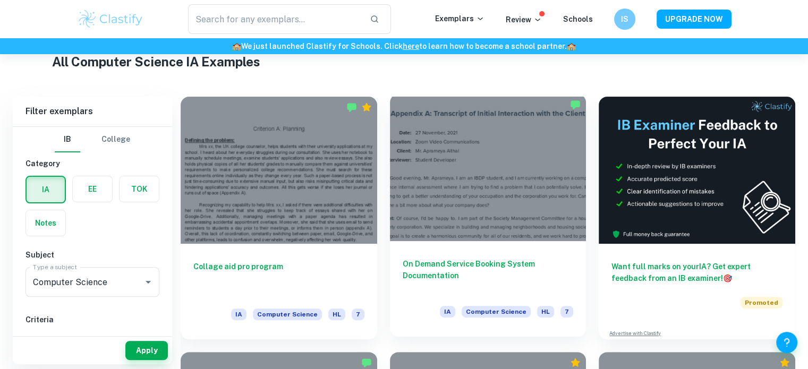
click at [502, 191] on div at bounding box center [488, 167] width 197 height 147
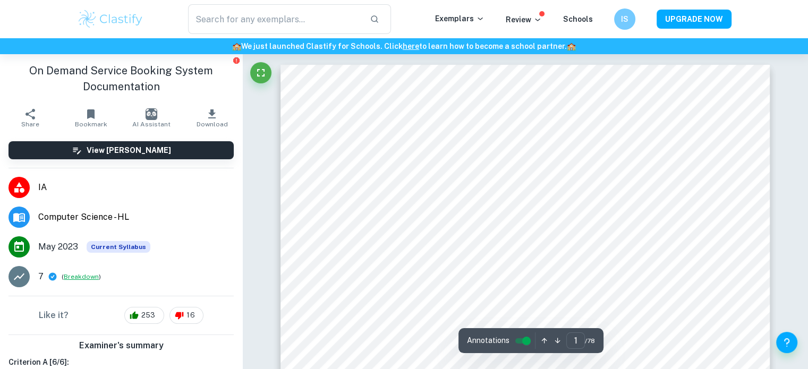
click at [77, 274] on button "Breakdown" at bounding box center [81, 277] width 35 height 10
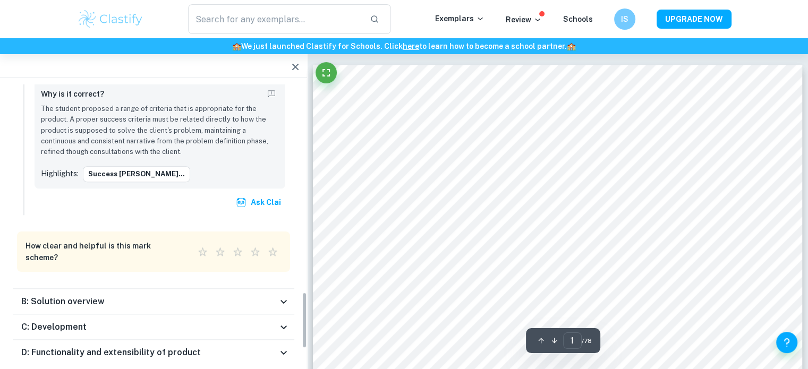
scroll to position [1020, 0]
click at [232, 295] on div "B: Solution overview" at bounding box center [149, 301] width 256 height 13
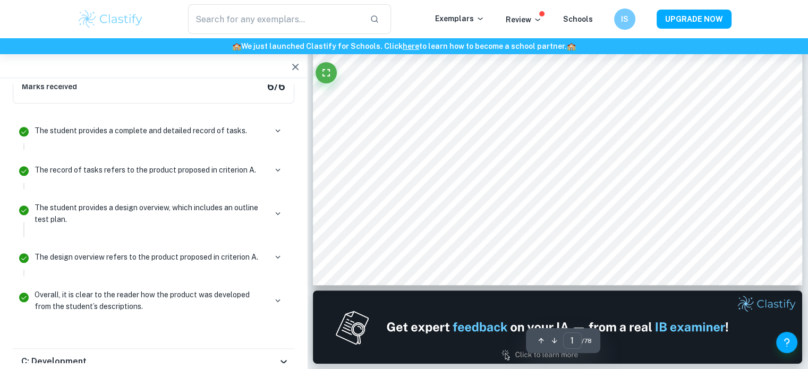
scroll to position [602, 0]
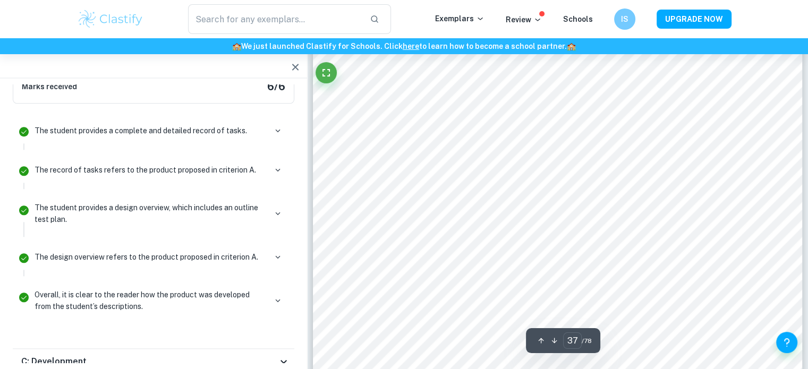
scroll to position [25843, 0]
